Goal: Information Seeking & Learning: Learn about a topic

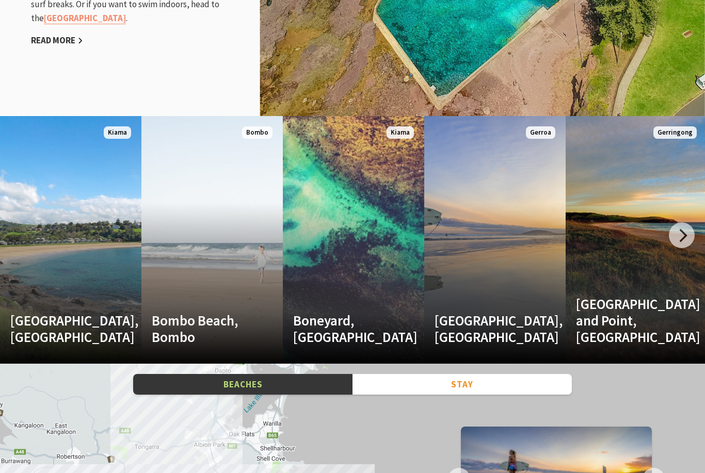
scroll to position [1282, 0]
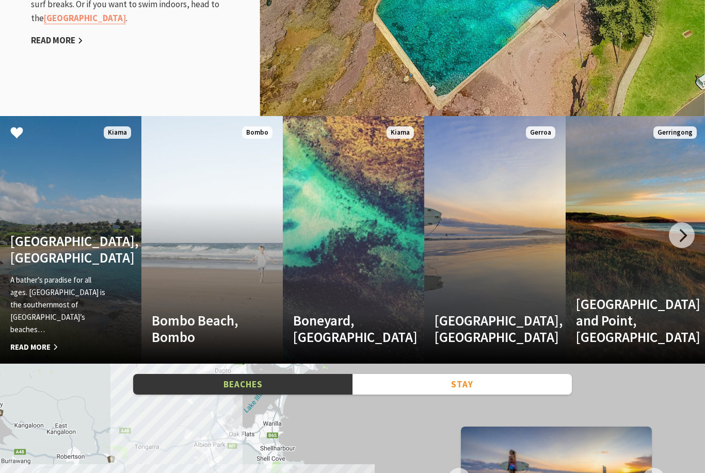
click at [55, 233] on link "Easts Beach, Kiama A bather’s paradise for all ages. Easts Beach is the souther…" at bounding box center [70, 240] width 141 height 248
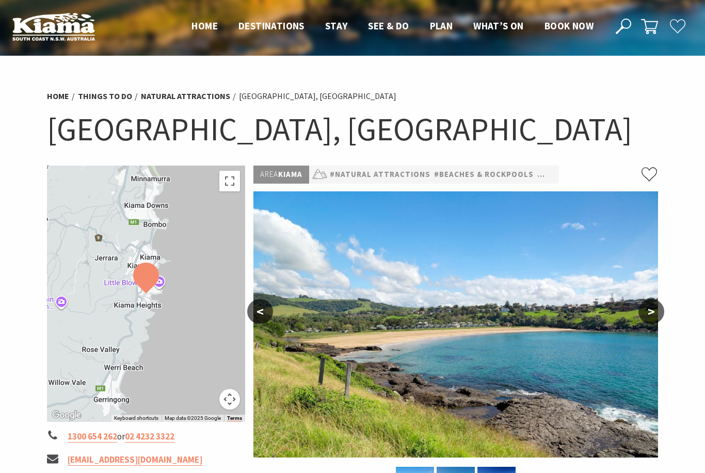
click at [651, 309] on button ">" at bounding box center [652, 311] width 26 height 25
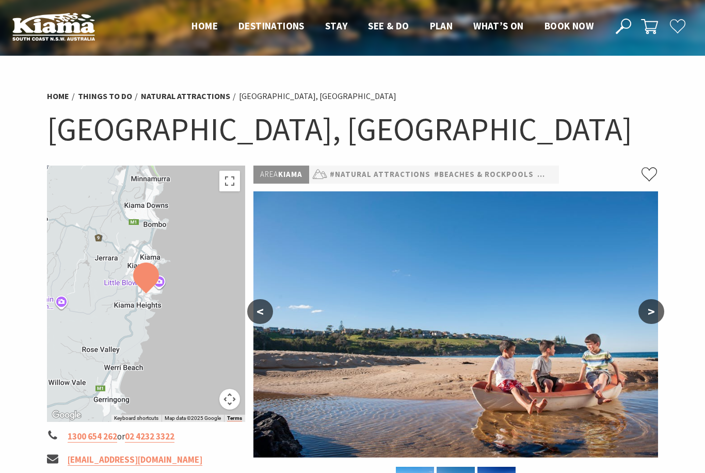
click at [651, 309] on button ">" at bounding box center [652, 311] width 26 height 25
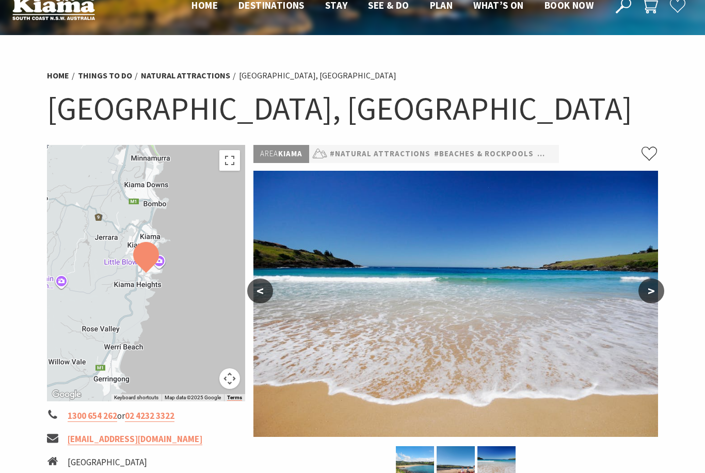
scroll to position [20, 0]
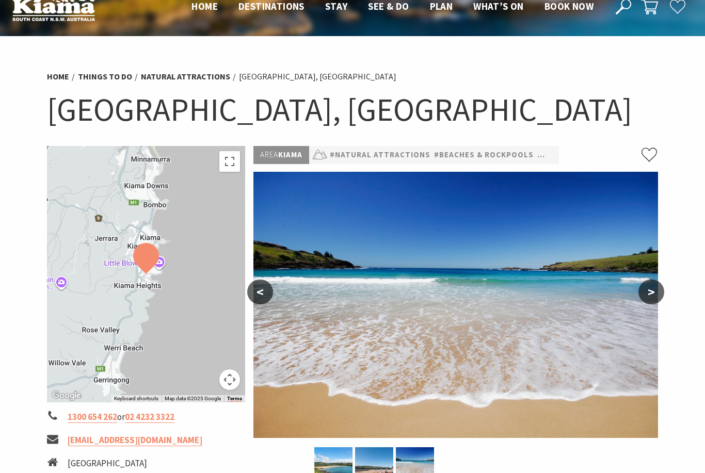
click at [652, 289] on button ">" at bounding box center [652, 292] width 26 height 25
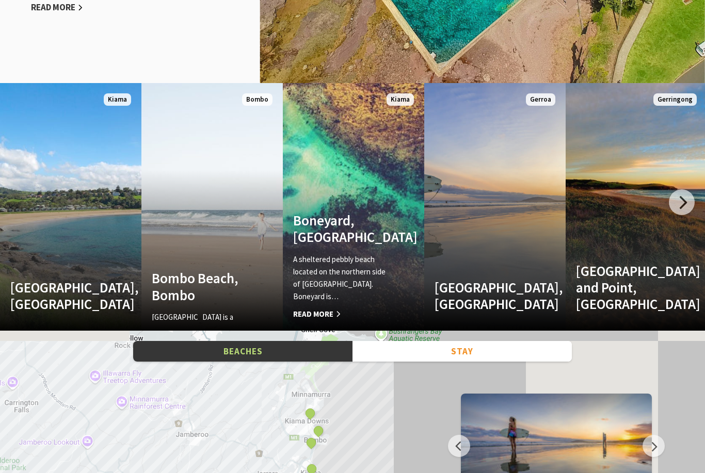
scroll to position [344, 703]
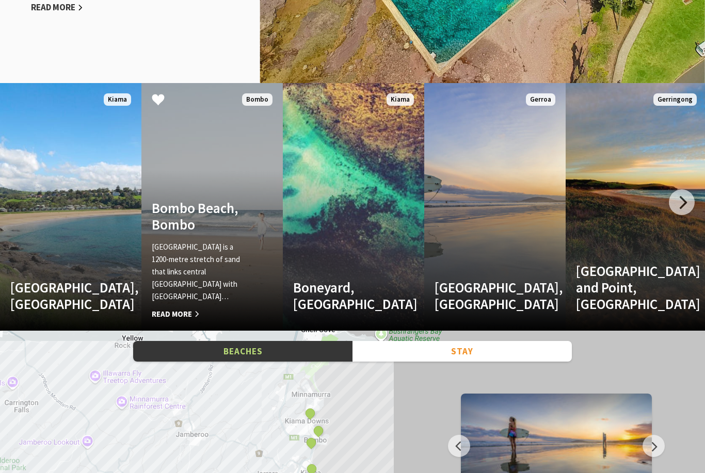
click at [212, 233] on link "Bombo Beach, Bombo Bombo Beach is a 1200-metre stretch of sand that links centr…" at bounding box center [211, 207] width 141 height 248
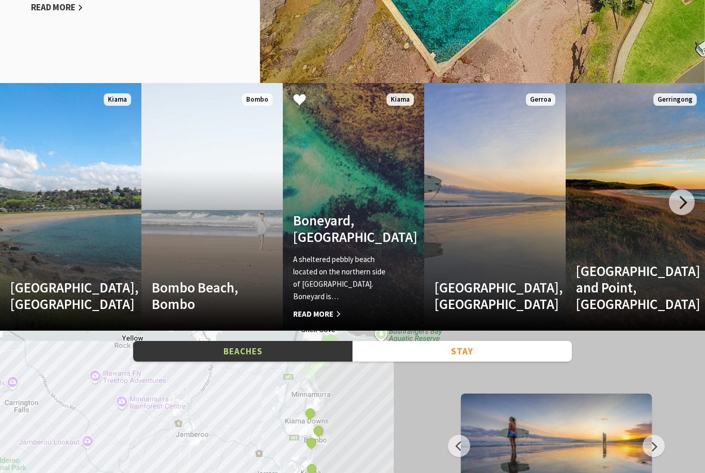
click at [342, 220] on link "Boneyard, Kiama A sheltered pebbly beach located on the northern side of Bombo …" at bounding box center [353, 207] width 141 height 248
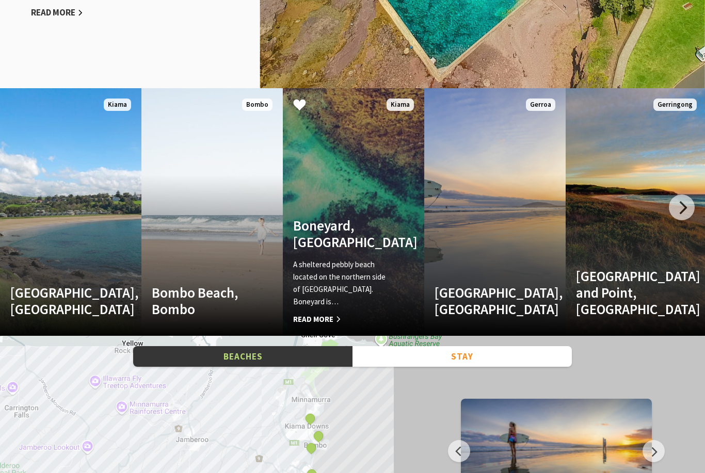
scroll to position [1315, 0]
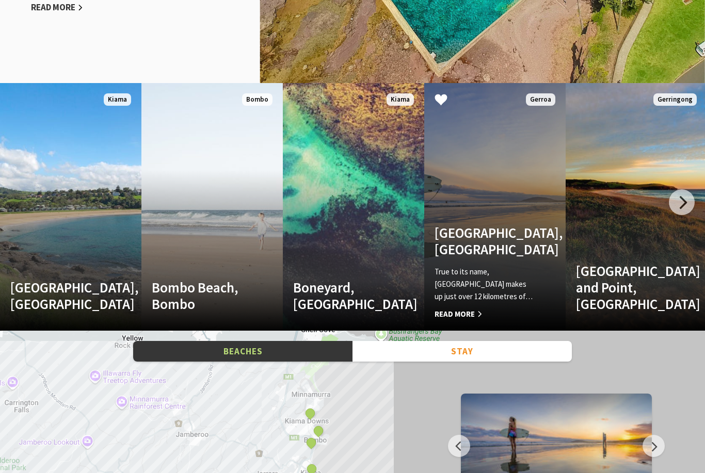
click at [489, 161] on link "Another Image Used Seven Mile Beach, Gerroa True to its name, Seven Mile Beach …" at bounding box center [494, 207] width 141 height 248
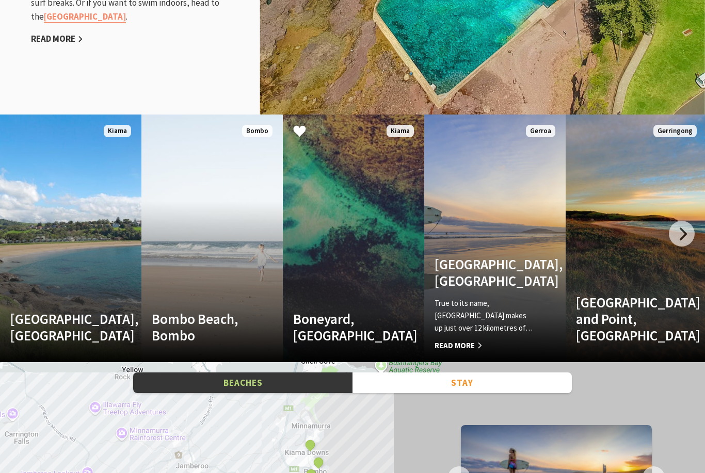
scroll to position [1282, 0]
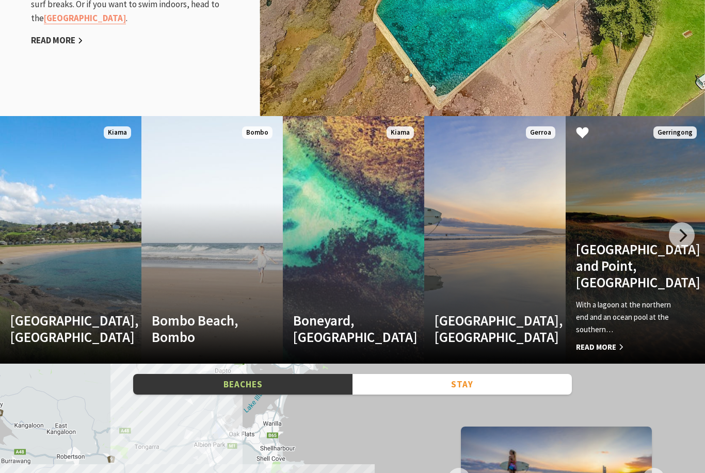
click at [620, 253] on link "Werri Beach and Point, Gerringong With a lagoon at the northern end and an ocea…" at bounding box center [636, 240] width 141 height 248
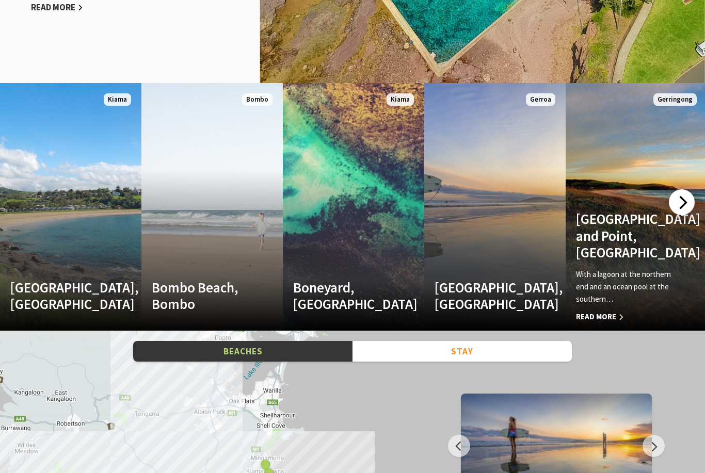
click at [680, 215] on div at bounding box center [682, 202] width 26 height 26
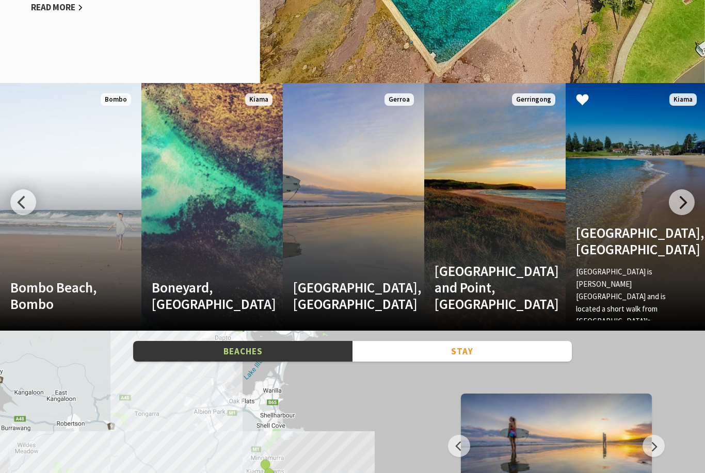
click at [617, 251] on h4 "Surf Beach, Kiama" at bounding box center [626, 242] width 100 height 34
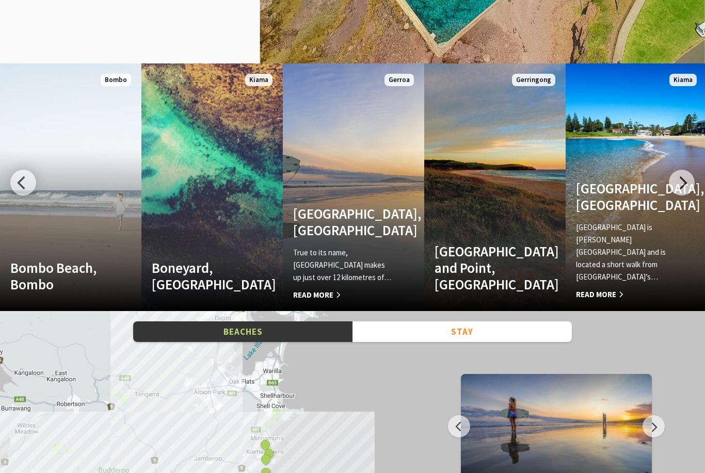
scroll to position [1397, 0]
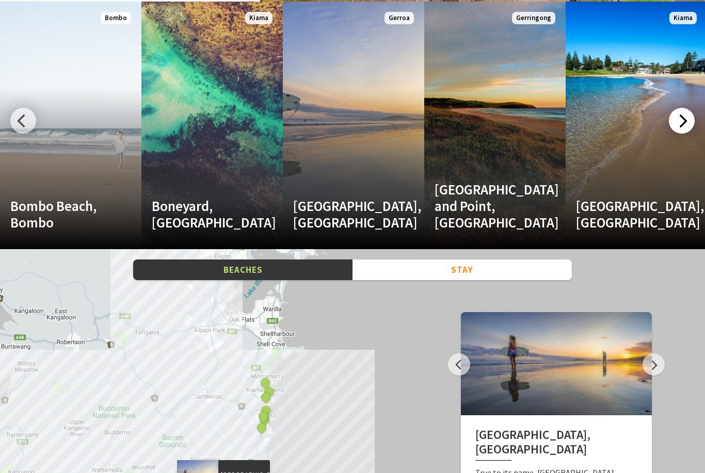
click at [679, 134] on div at bounding box center [682, 121] width 26 height 26
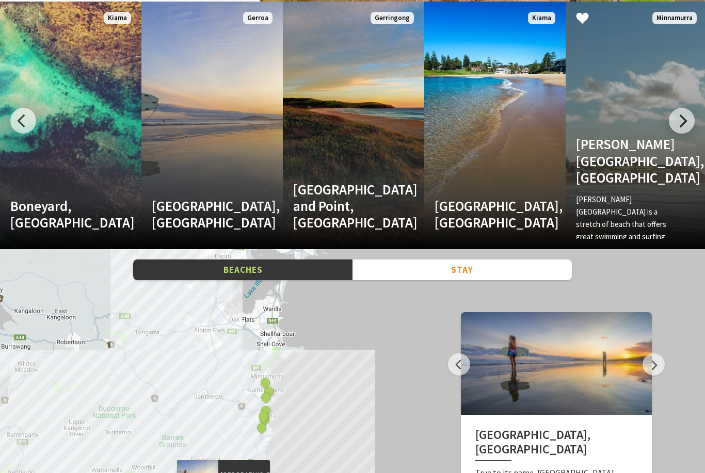
click at [619, 139] on link "Jones Beach, Kiama Downs Jones Beach is a stretch of beach that offers great sw…" at bounding box center [636, 126] width 141 height 248
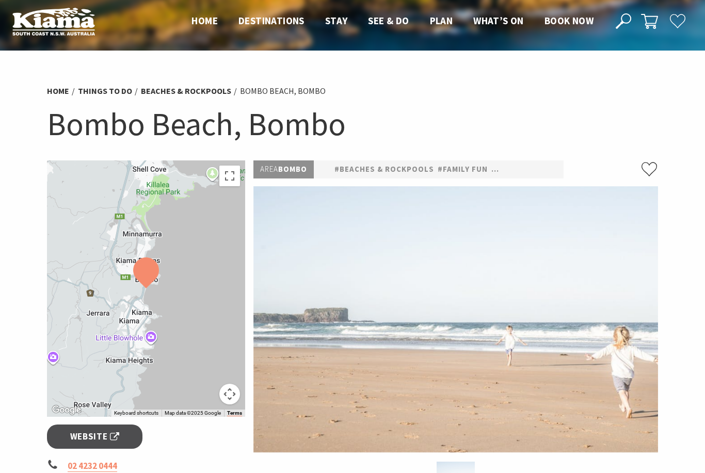
scroll to position [25, 0]
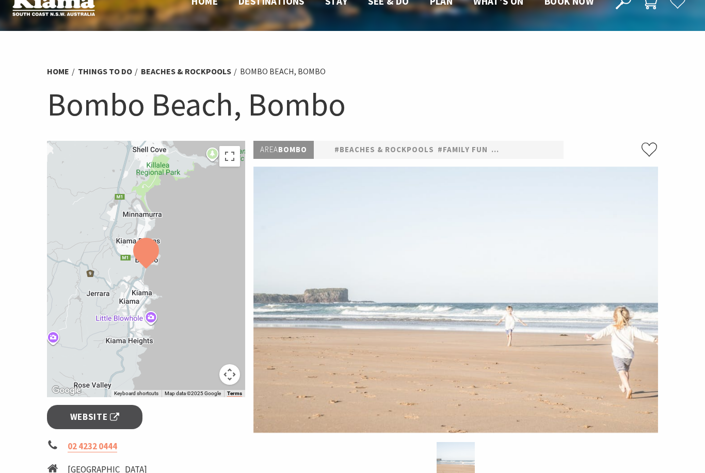
click at [652, 292] on img at bounding box center [455, 300] width 405 height 266
click at [649, 292] on img at bounding box center [455, 300] width 405 height 266
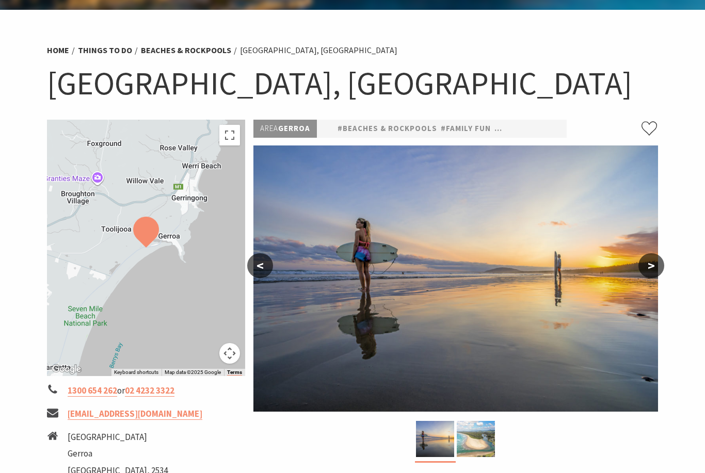
scroll to position [46, 0]
click at [649, 267] on button ">" at bounding box center [652, 265] width 26 height 25
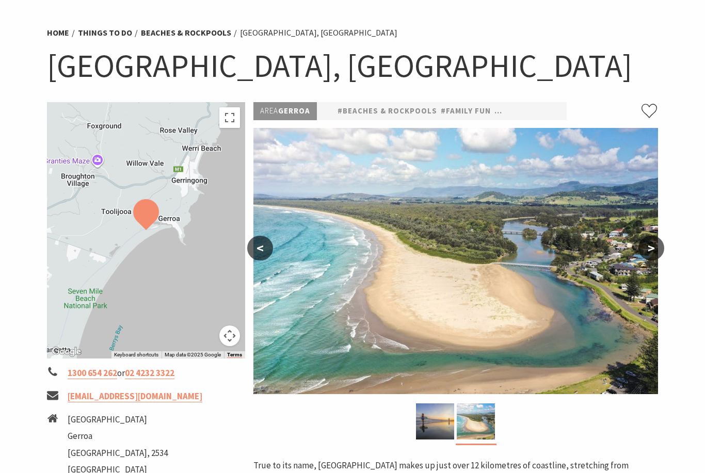
scroll to position [65, 0]
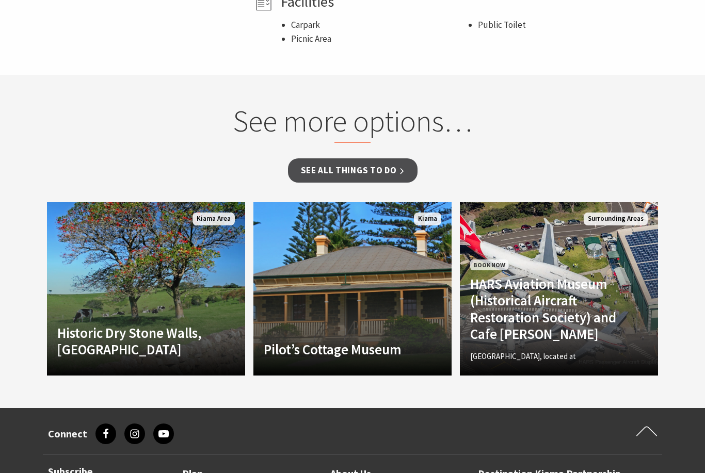
scroll to position [682, 0]
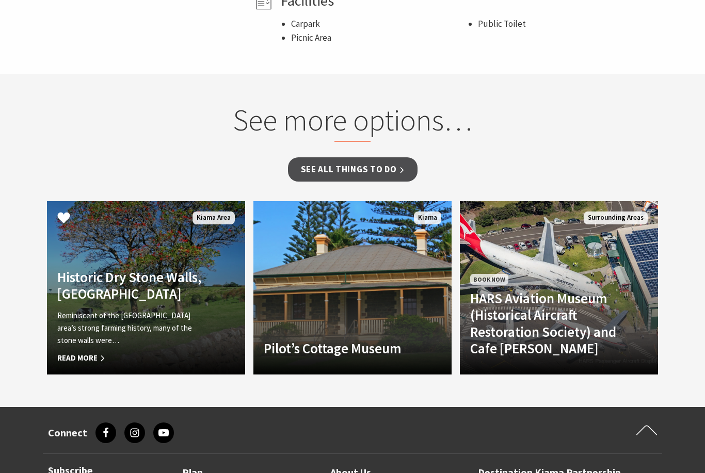
click at [144, 210] on link "Historic Dry Stone Walls, Kiama Reminiscent of the Kiama area’s strong farming …" at bounding box center [146, 287] width 198 height 173
